Goal: Transaction & Acquisition: Download file/media

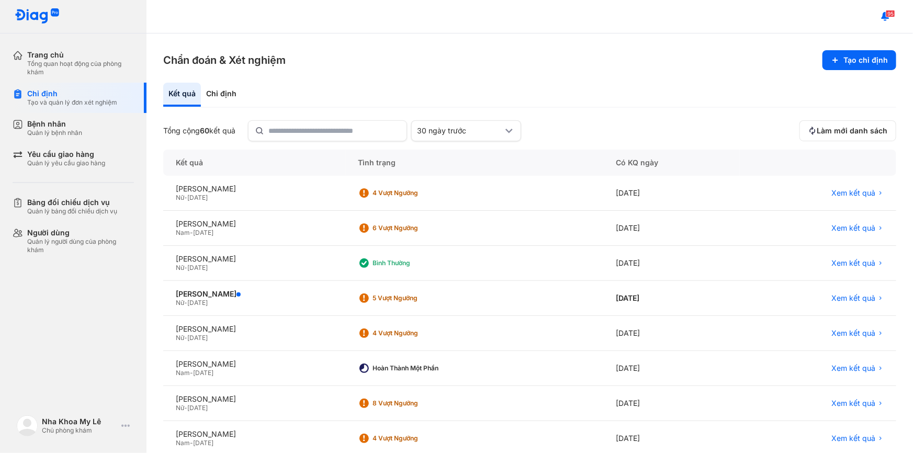
click at [199, 90] on div "Kết quả" at bounding box center [182, 95] width 38 height 24
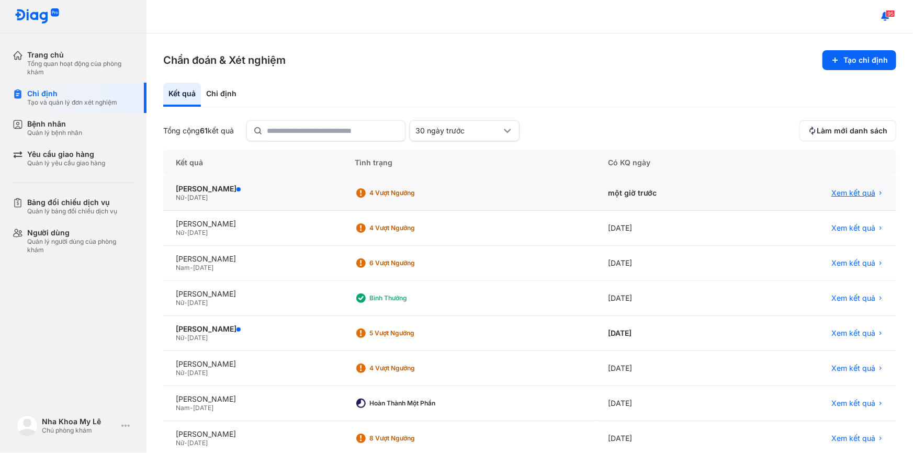
click at [832, 193] on span "Xem kết quả" at bounding box center [854, 192] width 44 height 9
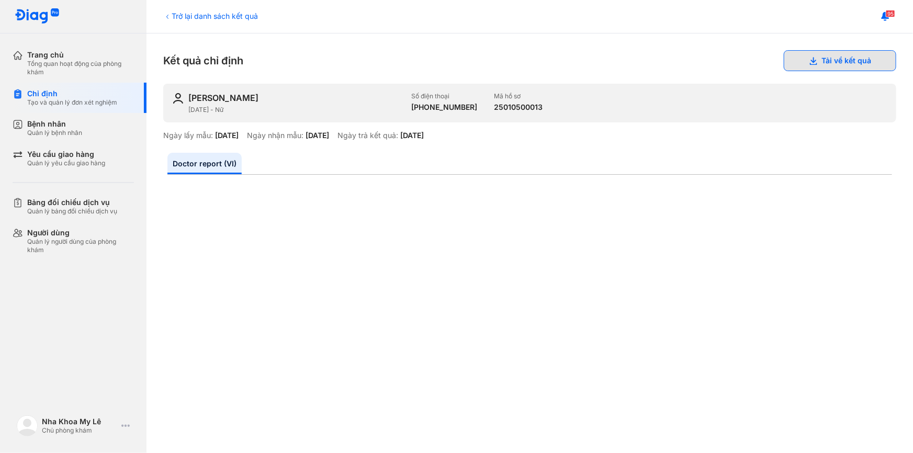
click at [832, 61] on button "Tải về kết quả" at bounding box center [840, 60] width 113 height 21
